Goal: Check status: Check status

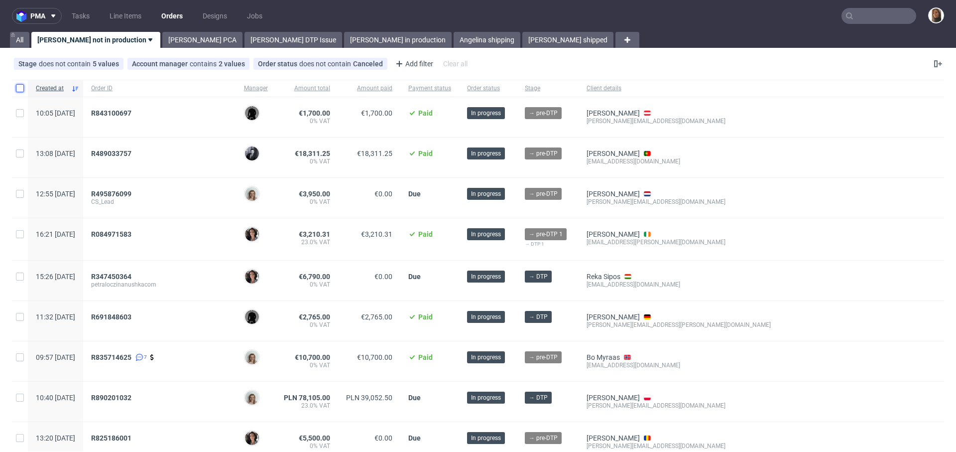
click at [16, 92] on input "checkbox" at bounding box center [20, 88] width 8 height 8
checkbox input "true"
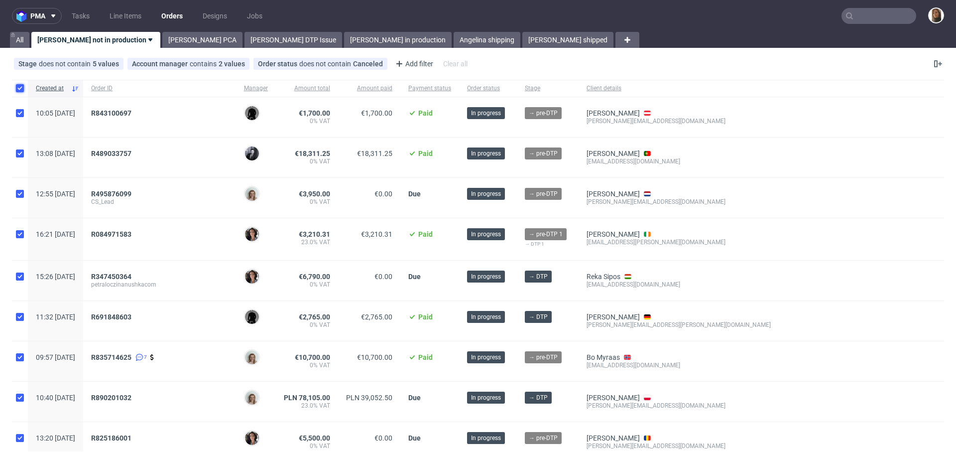
checkbox input "true"
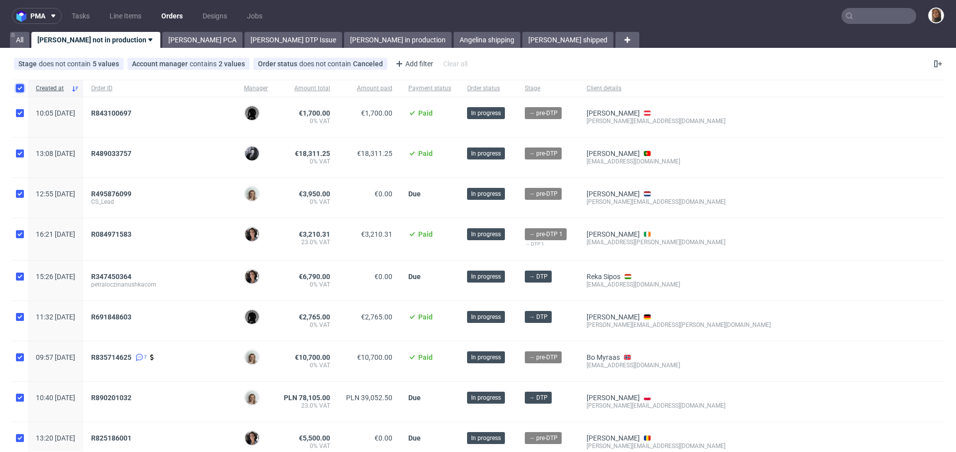
checkbox input "true"
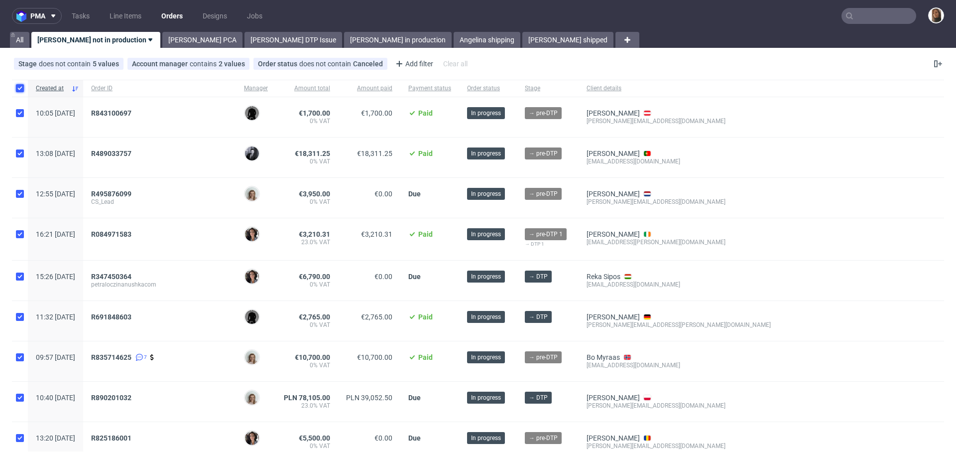
checkbox input "true"
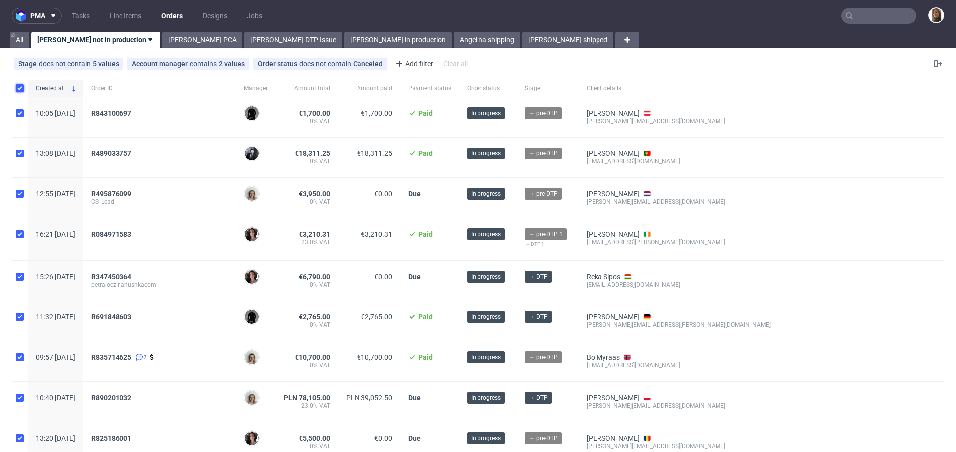
checkbox input "true"
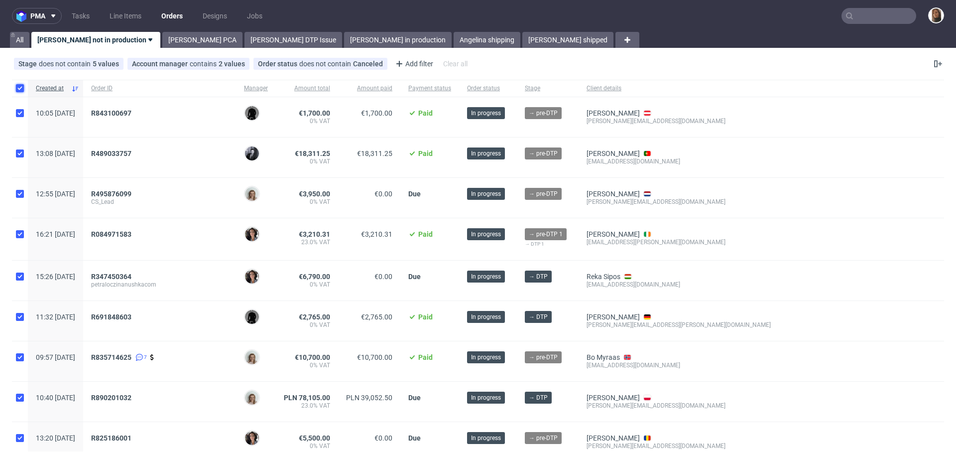
checkbox input "true"
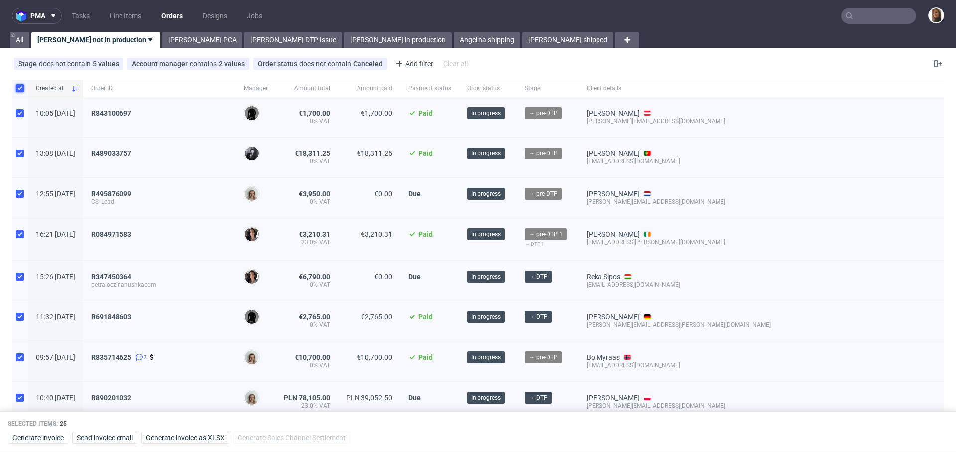
click at [16, 92] on input "checkbox" at bounding box center [20, 88] width 8 height 8
checkbox input "false"
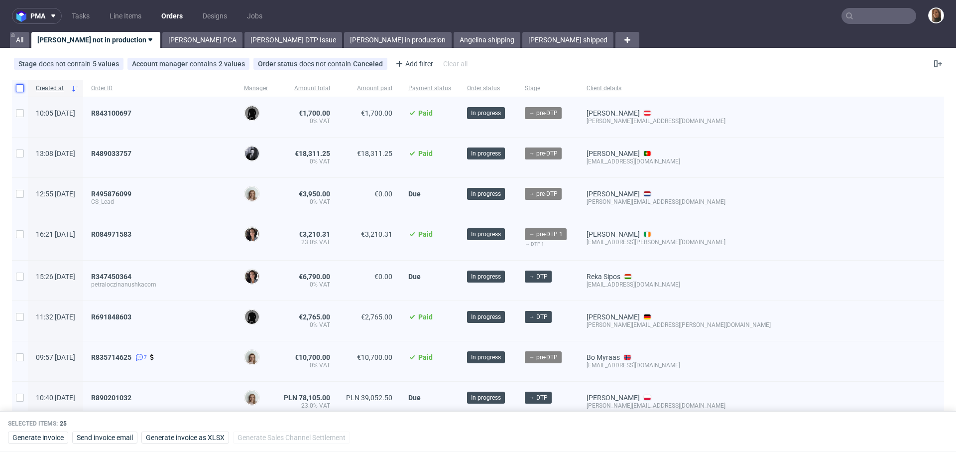
checkbox input "false"
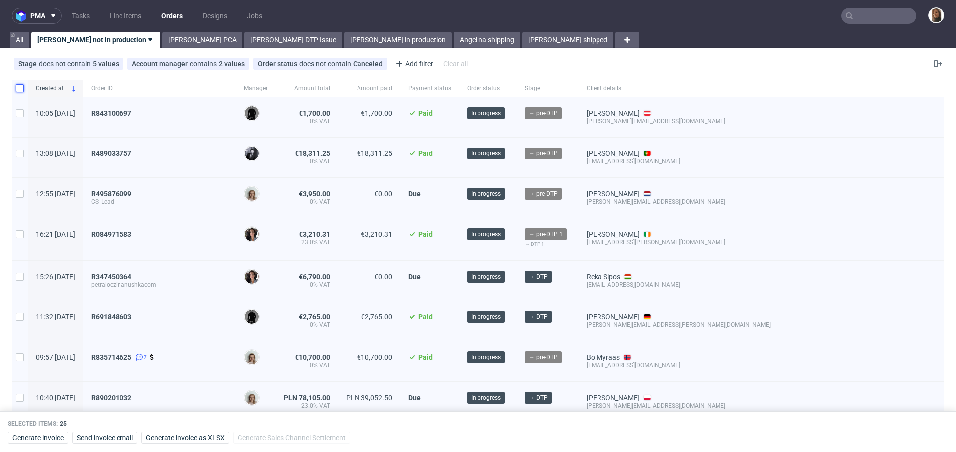
checkbox input "false"
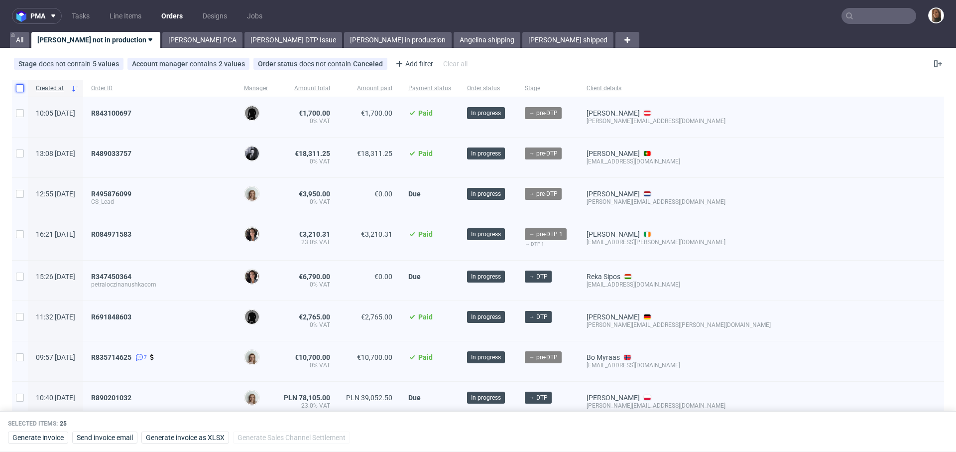
checkbox input "false"
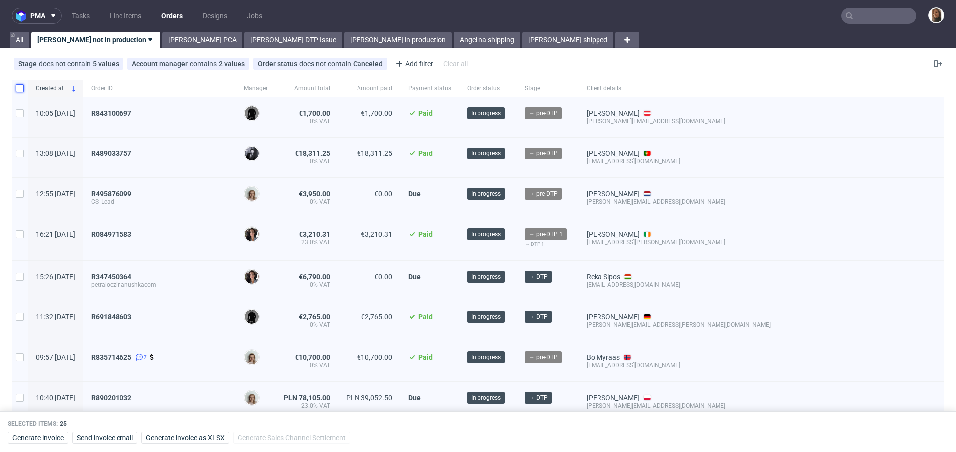
checkbox input "false"
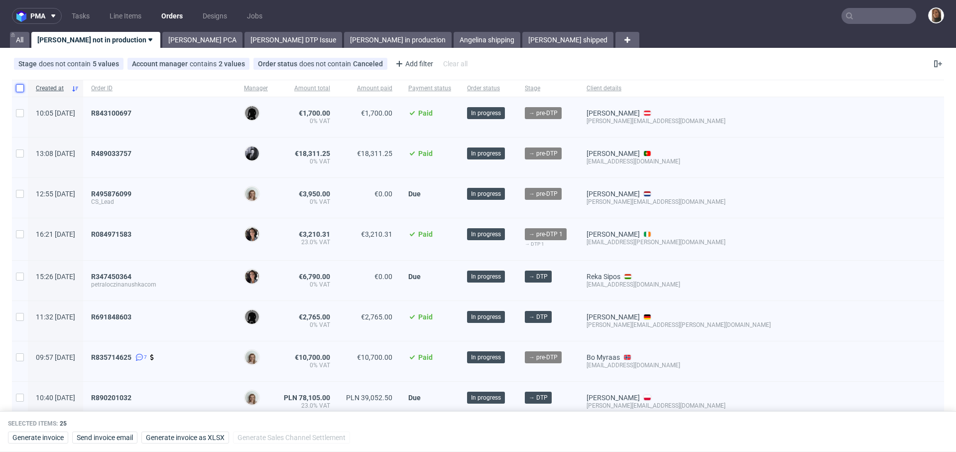
checkbox input "false"
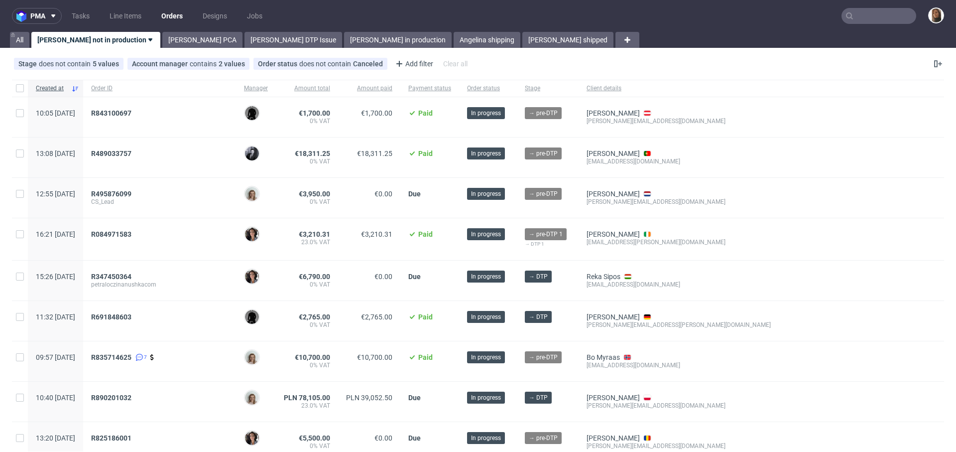
click at [874, 20] on input "text" at bounding box center [878, 16] width 75 height 16
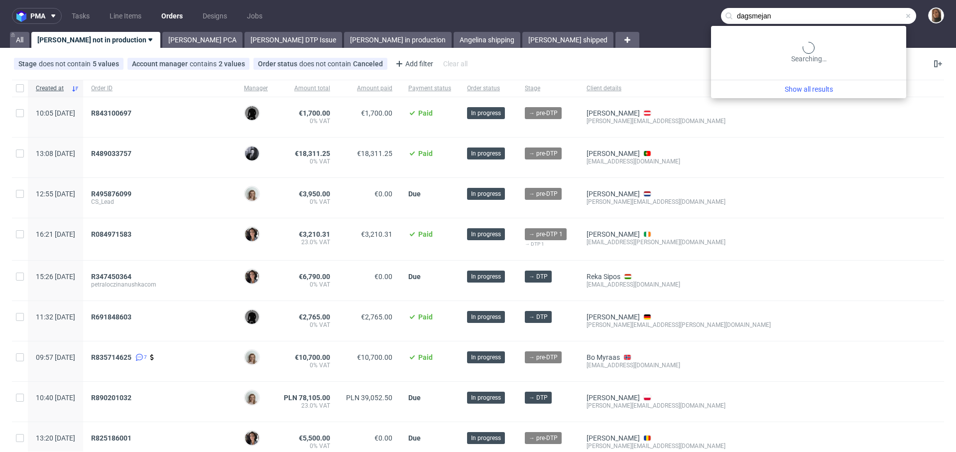
type input "dagsmejan"
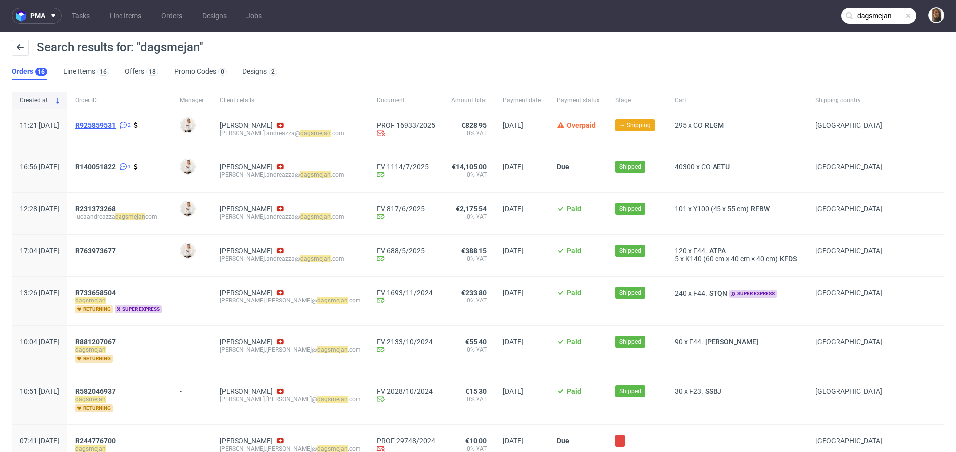
click at [115, 122] on span "R925859531" at bounding box center [95, 125] width 40 height 8
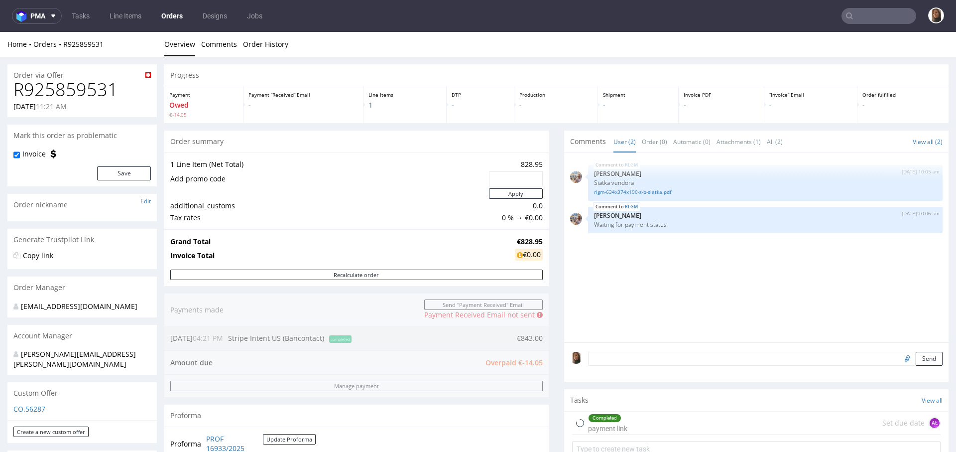
scroll to position [367, 0]
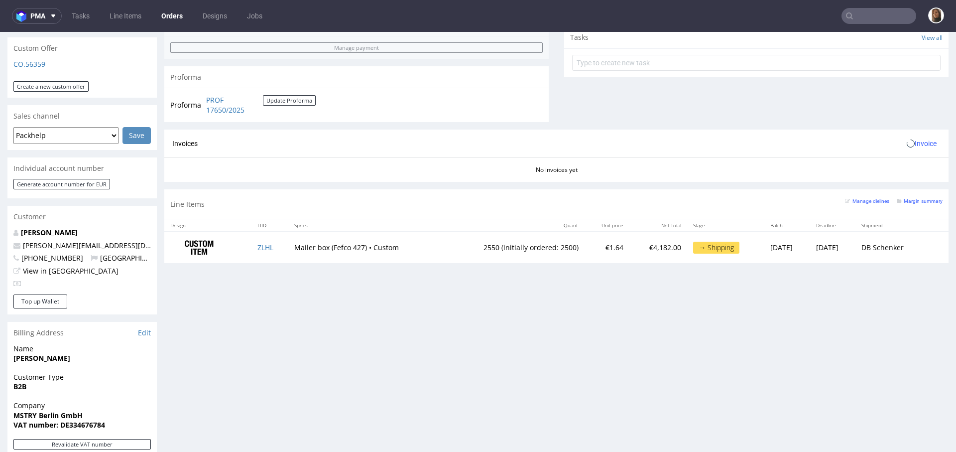
scroll to position [384, 0]
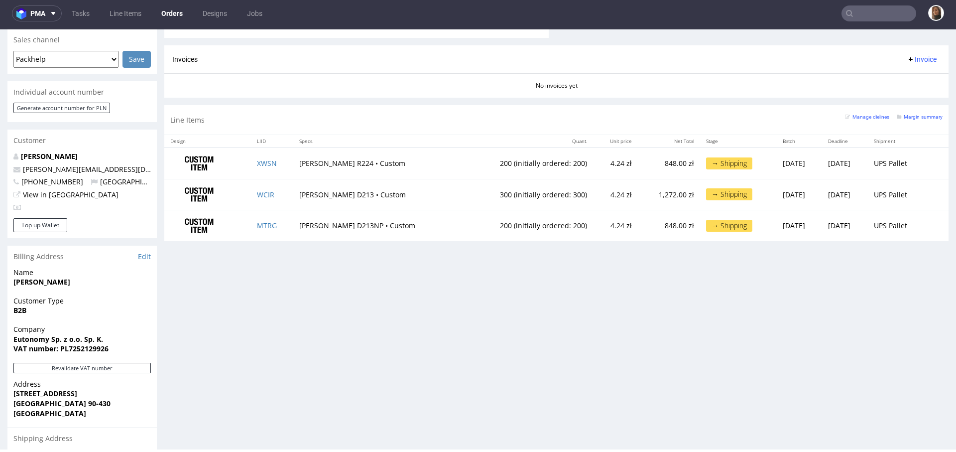
scroll to position [417, 0]
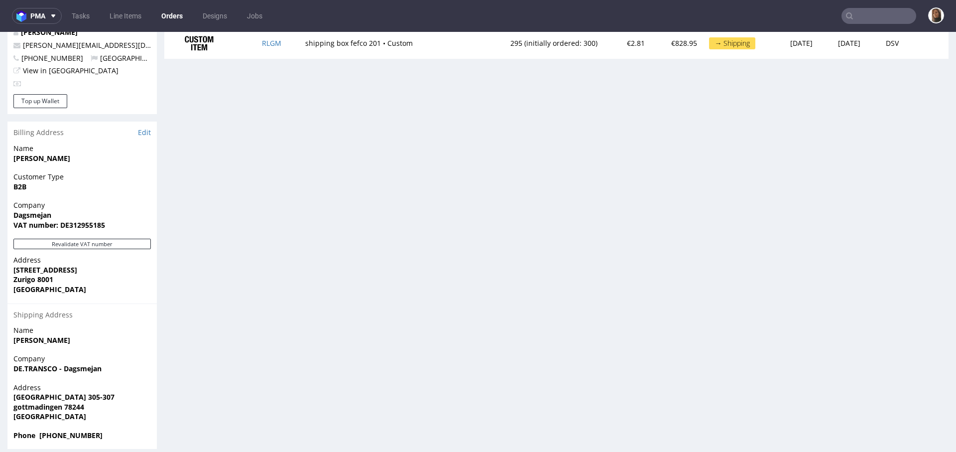
scroll to position [322, 0]
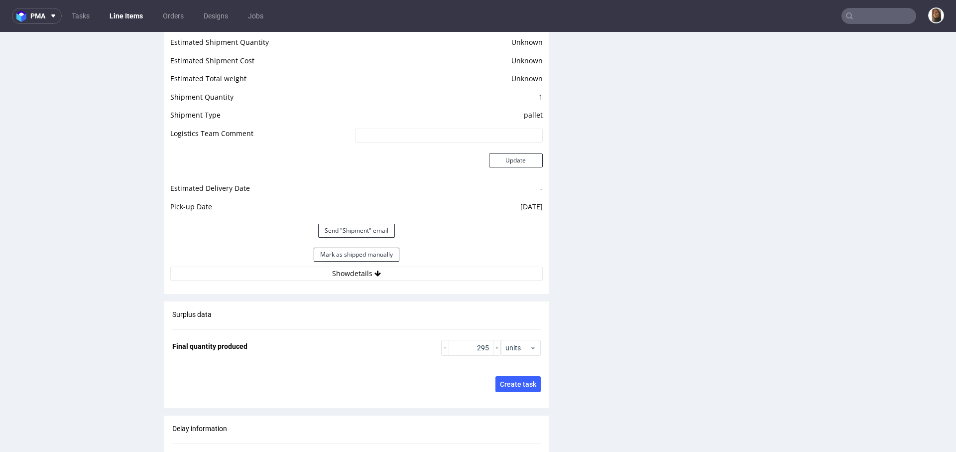
scroll to position [1260, 0]
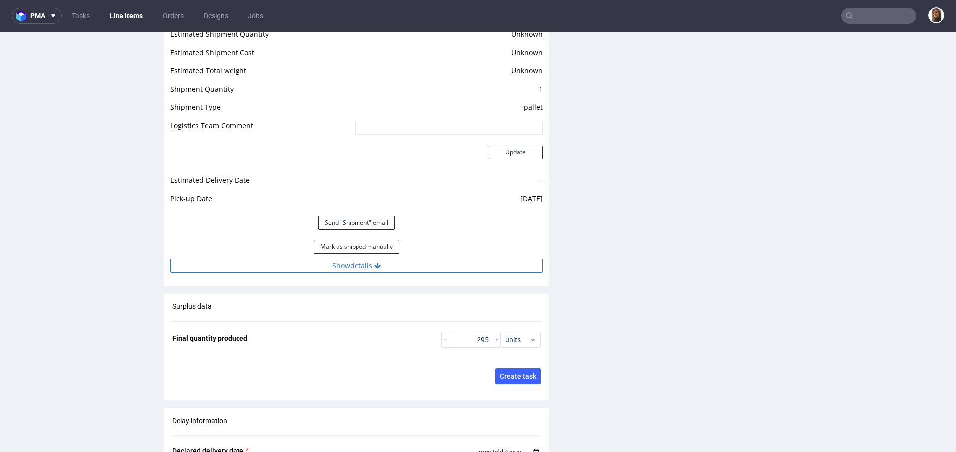
click at [343, 264] on button "Show details" at bounding box center [356, 265] width 372 height 14
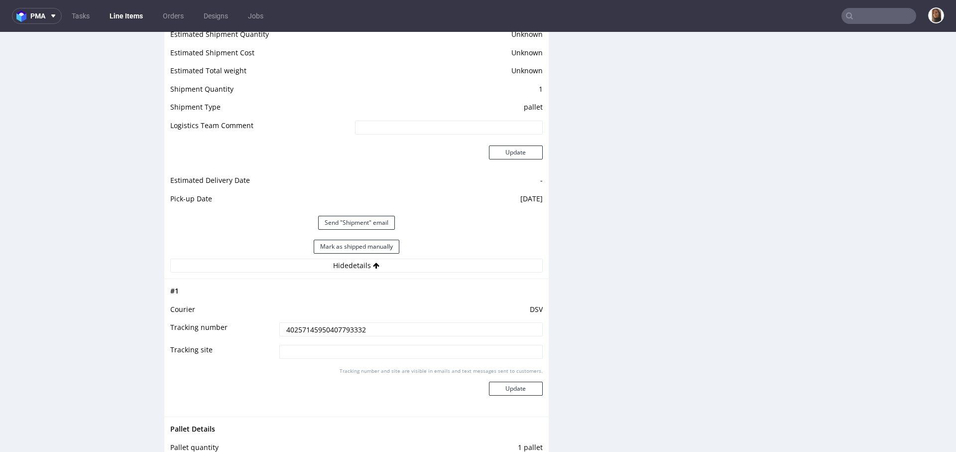
drag, startPoint x: 376, startPoint y: 327, endPoint x: 231, endPoint y: 327, distance: 144.4
click at [231, 327] on tr "Tracking number 40257145950407793332" at bounding box center [356, 332] width 372 height 22
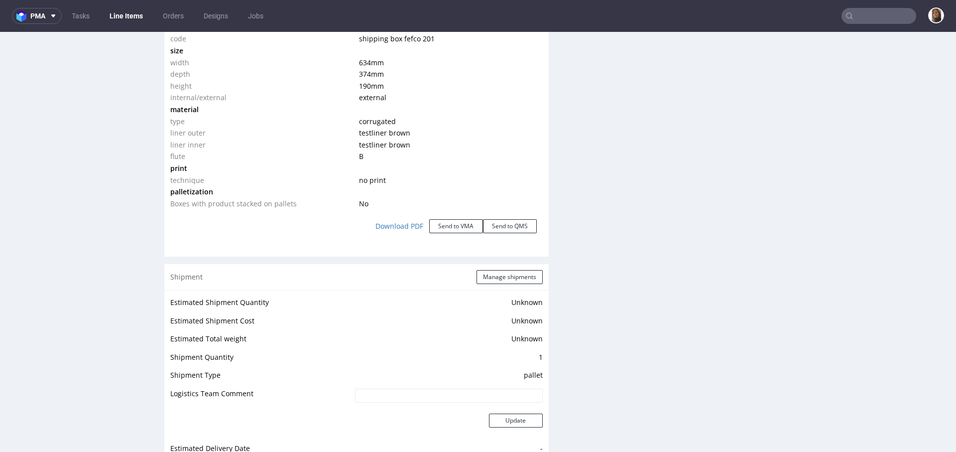
scroll to position [994, 0]
